Goal: Find contact information: Find contact information

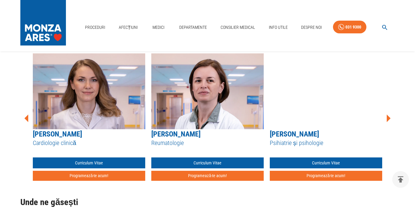
scroll to position [302, 0]
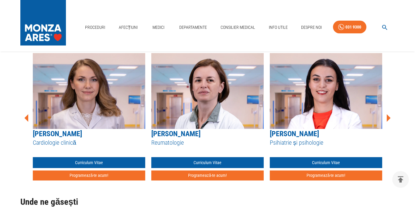
click at [388, 114] on icon at bounding box center [388, 118] width 18 height 18
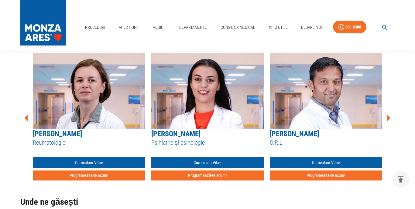
click at [388, 114] on icon at bounding box center [388, 118] width 18 height 18
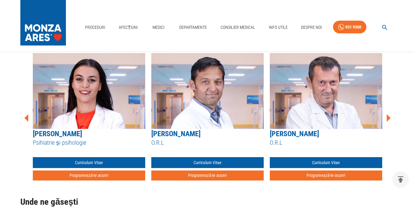
click at [388, 114] on icon at bounding box center [388, 118] width 18 height 18
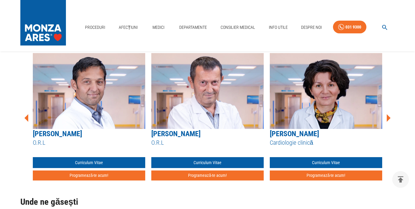
click at [388, 114] on icon at bounding box center [388, 118] width 18 height 18
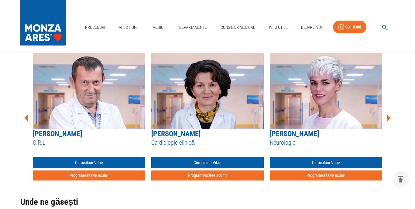
click at [388, 114] on icon at bounding box center [388, 118] width 18 height 18
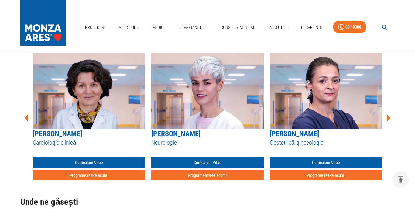
click at [388, 114] on icon at bounding box center [388, 118] width 18 height 18
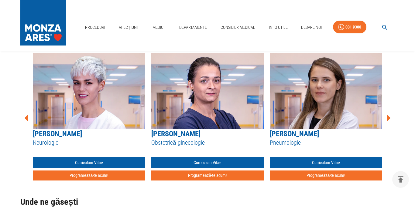
click at [388, 114] on icon at bounding box center [388, 118] width 18 height 18
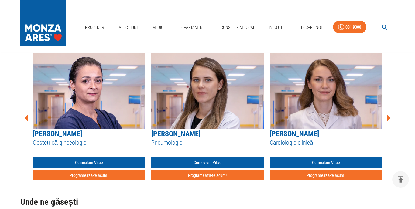
click at [388, 114] on icon at bounding box center [388, 118] width 18 height 18
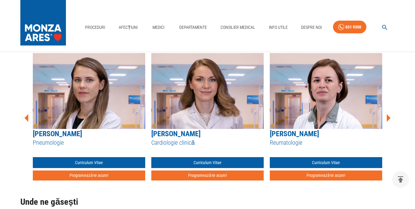
click at [388, 114] on icon at bounding box center [388, 118] width 18 height 18
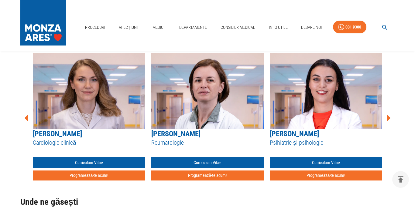
click at [385, 120] on icon at bounding box center [388, 118] width 18 height 18
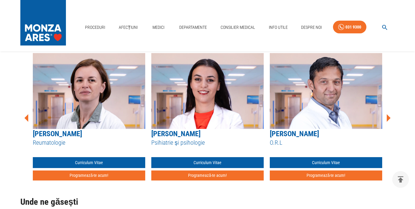
click at [385, 120] on icon at bounding box center [388, 118] width 18 height 18
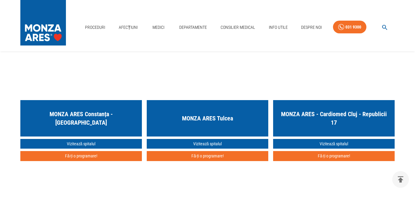
scroll to position [886, 0]
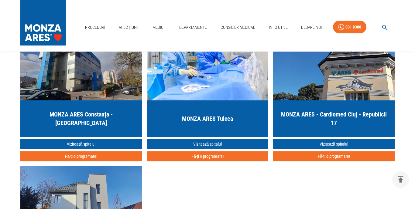
click at [347, 117] on h5 "MONZA ARES - Cardiomed Cluj - Republicii 17" at bounding box center [334, 118] width 112 height 17
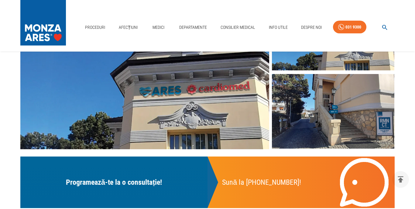
click at [336, 177] on div "Sună la [PHONE_NUMBER]!" at bounding box center [285, 182] width 127 height 37
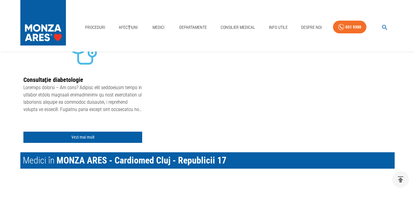
scroll to position [404, 0]
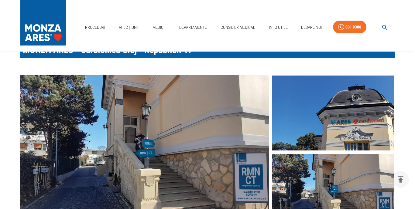
scroll to position [0, 0]
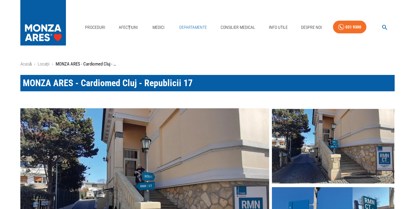
click at [191, 21] on link "Departamente" at bounding box center [193, 27] width 32 height 12
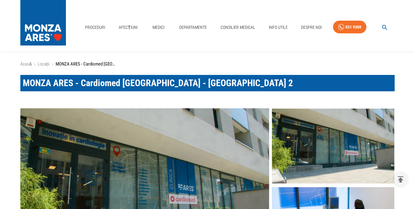
scroll to position [886, 0]
